Goal: Information Seeking & Learning: Learn about a topic

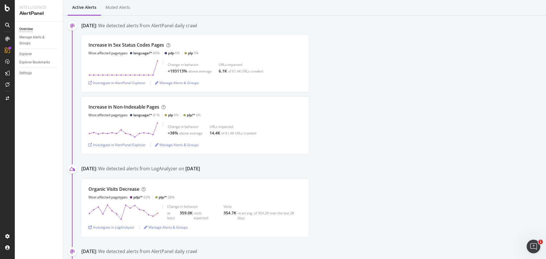
scroll to position [57, 0]
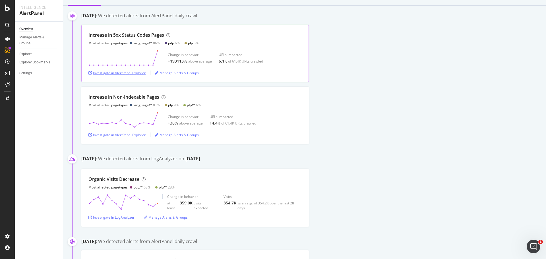
click at [119, 73] on div "Investigate in AlertPanel Explorer" at bounding box center [116, 72] width 57 height 5
click at [126, 134] on div "Investigate in AlertPanel Explorer" at bounding box center [116, 134] width 57 height 5
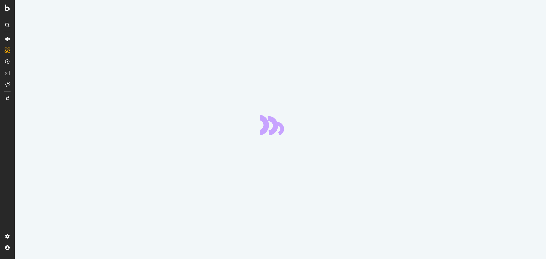
scroll to position [77, 0]
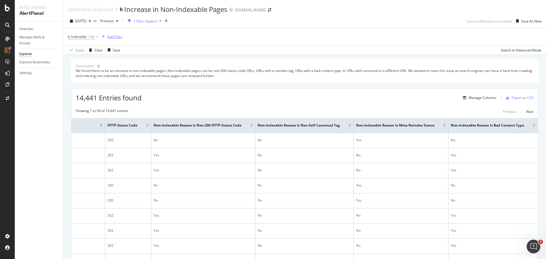
click at [113, 38] on div "Add Filter" at bounding box center [114, 36] width 15 height 5
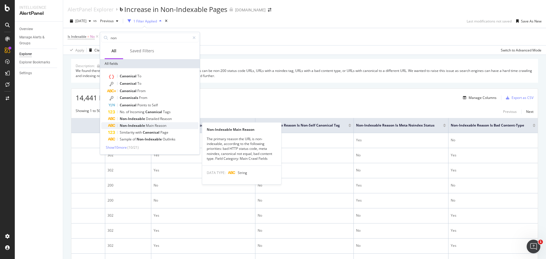
type input "non"
click at [155, 126] on span "Reason" at bounding box center [161, 125] width 12 height 5
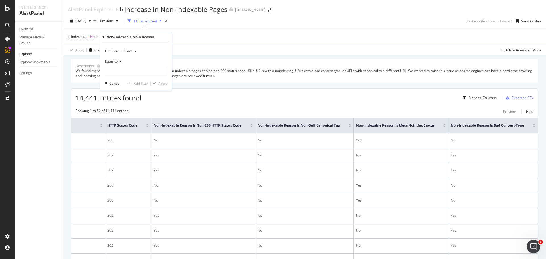
click at [130, 51] on span "On Current Crawl" at bounding box center [119, 51] width 28 height 5
click at [115, 77] on span "Changed" at bounding box center [114, 77] width 14 height 5
click at [112, 75] on div "Cancel" at bounding box center [114, 73] width 11 height 5
click at [118, 38] on div "Add Filter" at bounding box center [114, 36] width 15 height 5
type textarea "non"
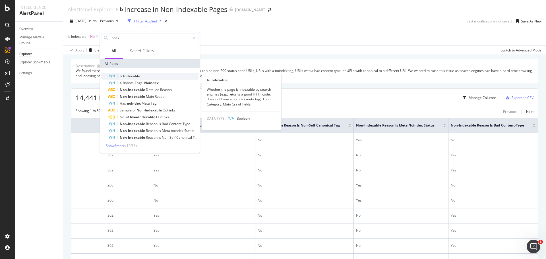
type input "index"
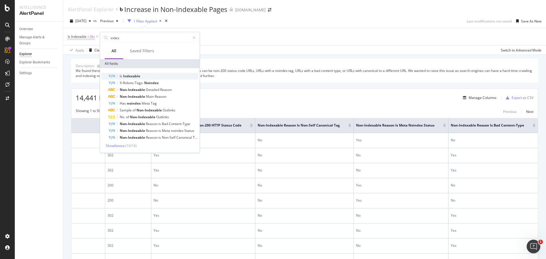
click at [133, 75] on span "Indexable" at bounding box center [131, 76] width 17 height 5
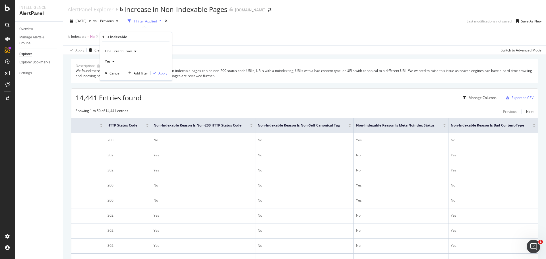
click at [131, 49] on span "On Current Crawl" at bounding box center [119, 51] width 28 height 5
click at [110, 78] on span "Changed" at bounding box center [114, 77] width 14 height 5
click at [162, 73] on div "Apply" at bounding box center [162, 73] width 9 height 5
